Goal: Task Accomplishment & Management: Manage account settings

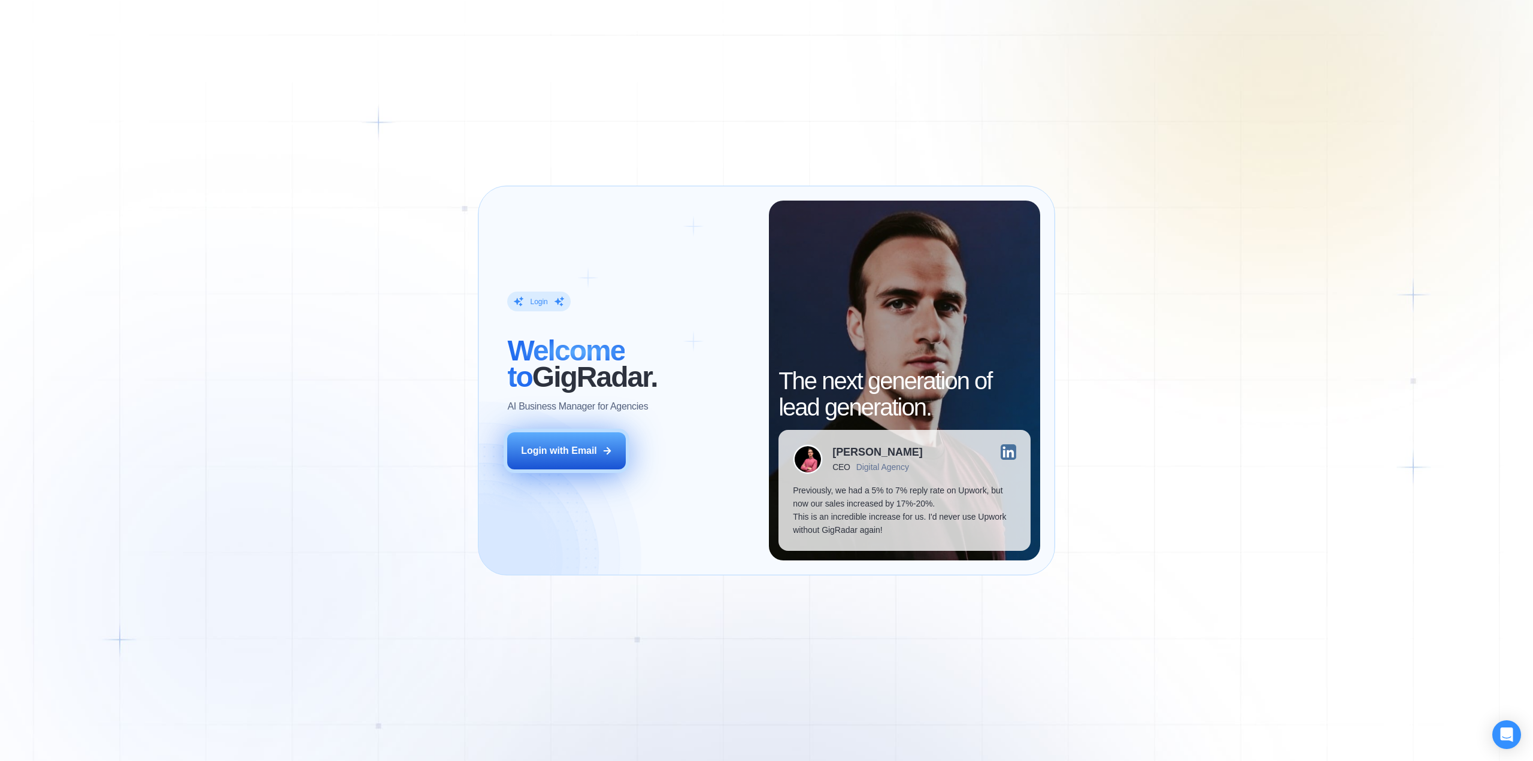
click at [584, 452] on div "Login with Email" at bounding box center [559, 450] width 76 height 13
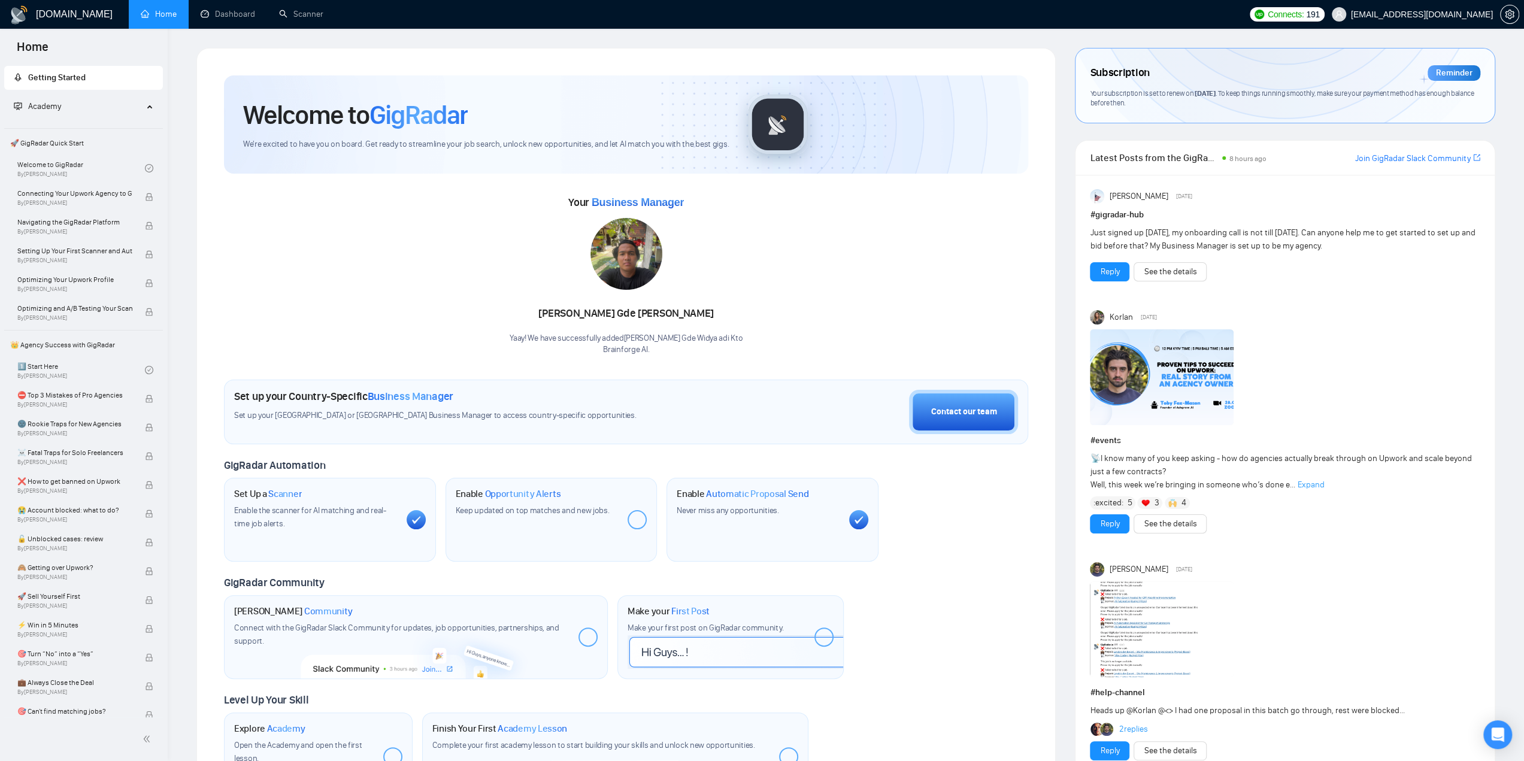
click at [1302, 91] on span "Your subscription is set to renew on August 29, 2025 . To keep things running s…" at bounding box center [1282, 98] width 384 height 19
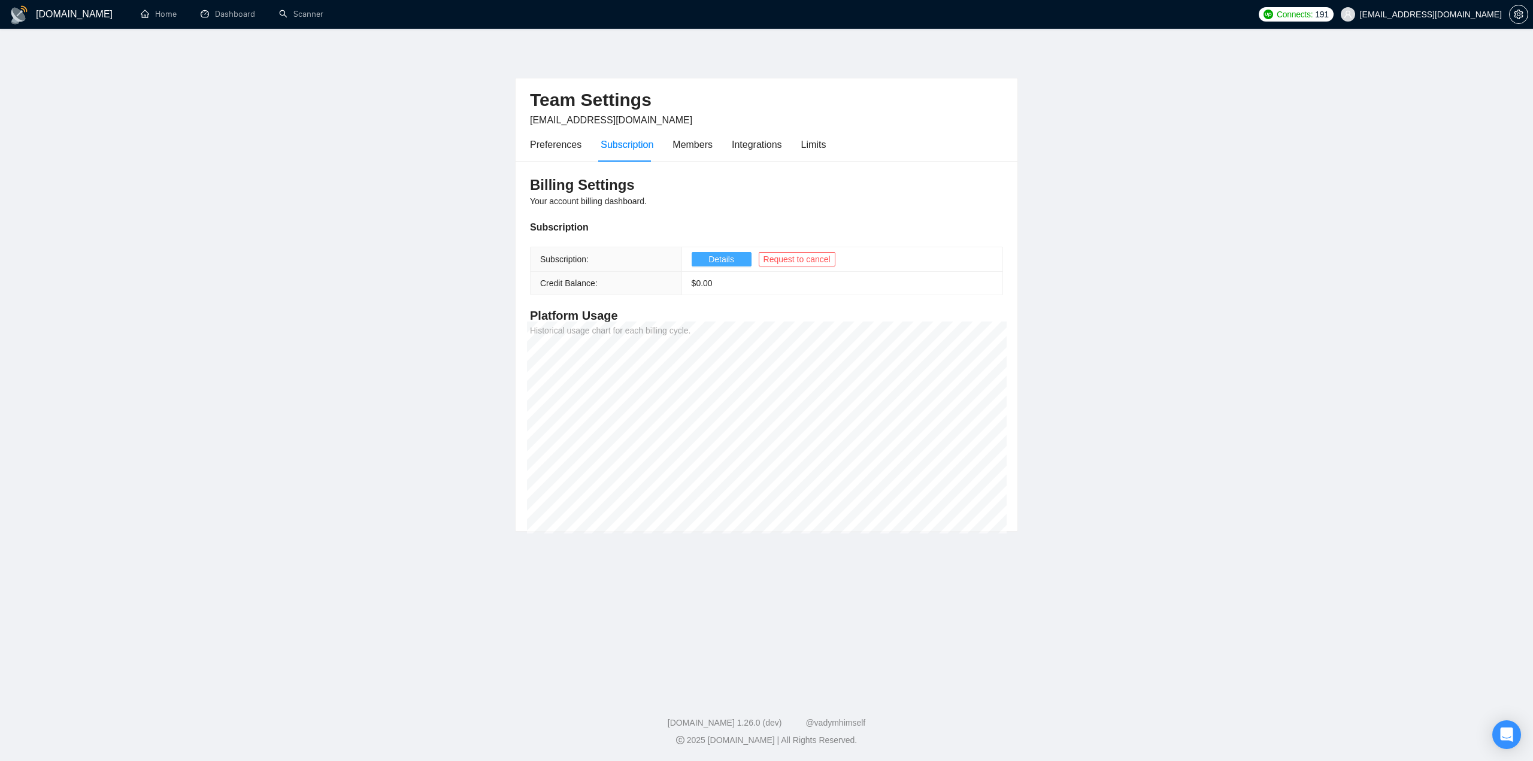
click at [718, 255] on span "Details" at bounding box center [722, 259] width 26 height 13
